Goal: Navigation & Orientation: Understand site structure

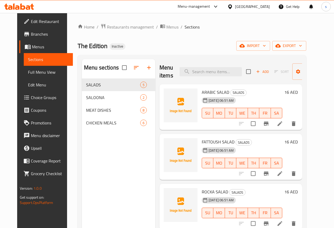
click at [139, 50] on div "The Edition Inactive import export" at bounding box center [192, 46] width 229 height 10
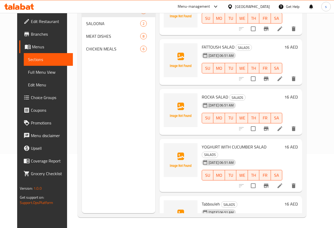
scroll to position [42, 0]
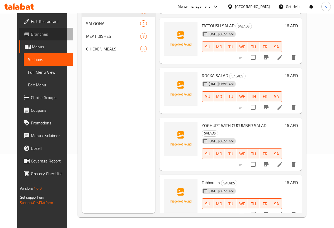
click at [31, 31] on link "Branches" at bounding box center [46, 34] width 54 height 13
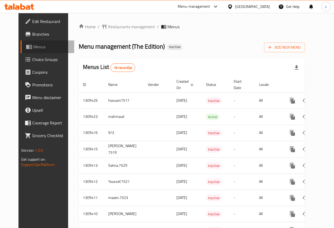
click at [36, 45] on span "Menus" at bounding box center [51, 47] width 37 height 6
click at [36, 56] on span "Choice Groups" at bounding box center [51, 59] width 38 height 6
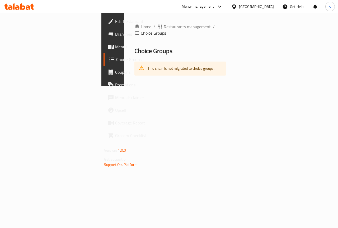
click at [104, 30] on link "Branches" at bounding box center [131, 34] width 54 height 13
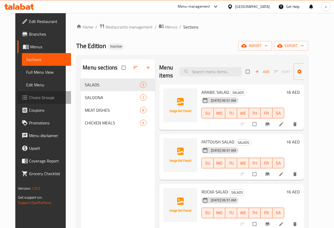
click at [30, 98] on span "Choice Groups" at bounding box center [48, 97] width 38 height 6
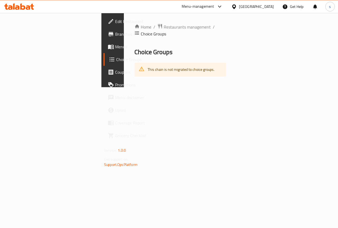
click at [115, 44] on span "Menus" at bounding box center [134, 47] width 39 height 6
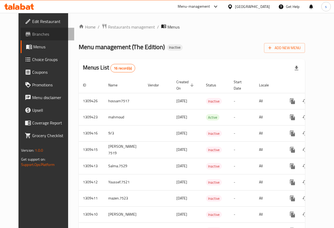
click at [29, 29] on link "Branches" at bounding box center [48, 34] width 54 height 13
